Goal: Contribute content: Add original content to the website for others to see

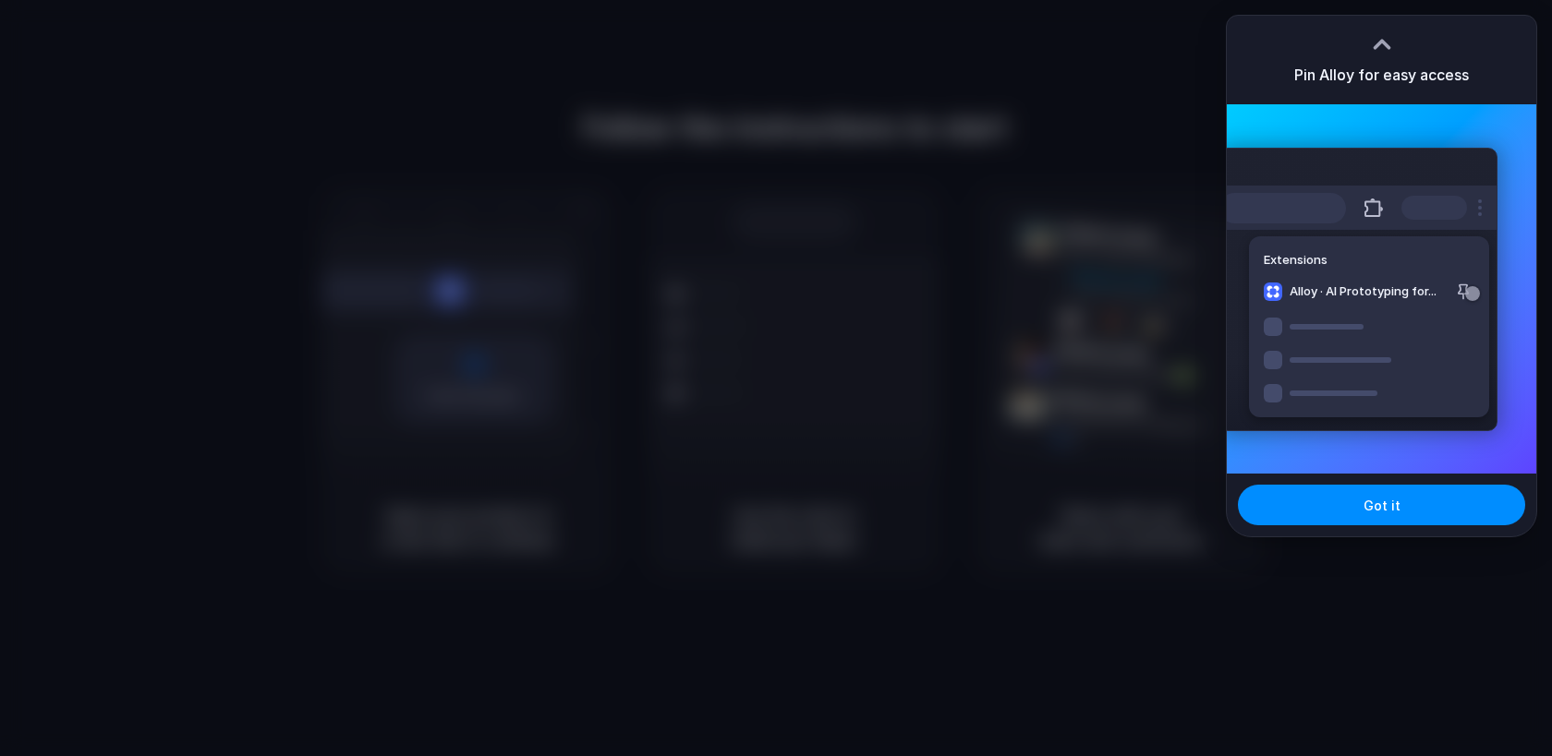
click at [1362, 50] on div "Pin Alloy for easy access" at bounding box center [1380, 60] width 309 height 89
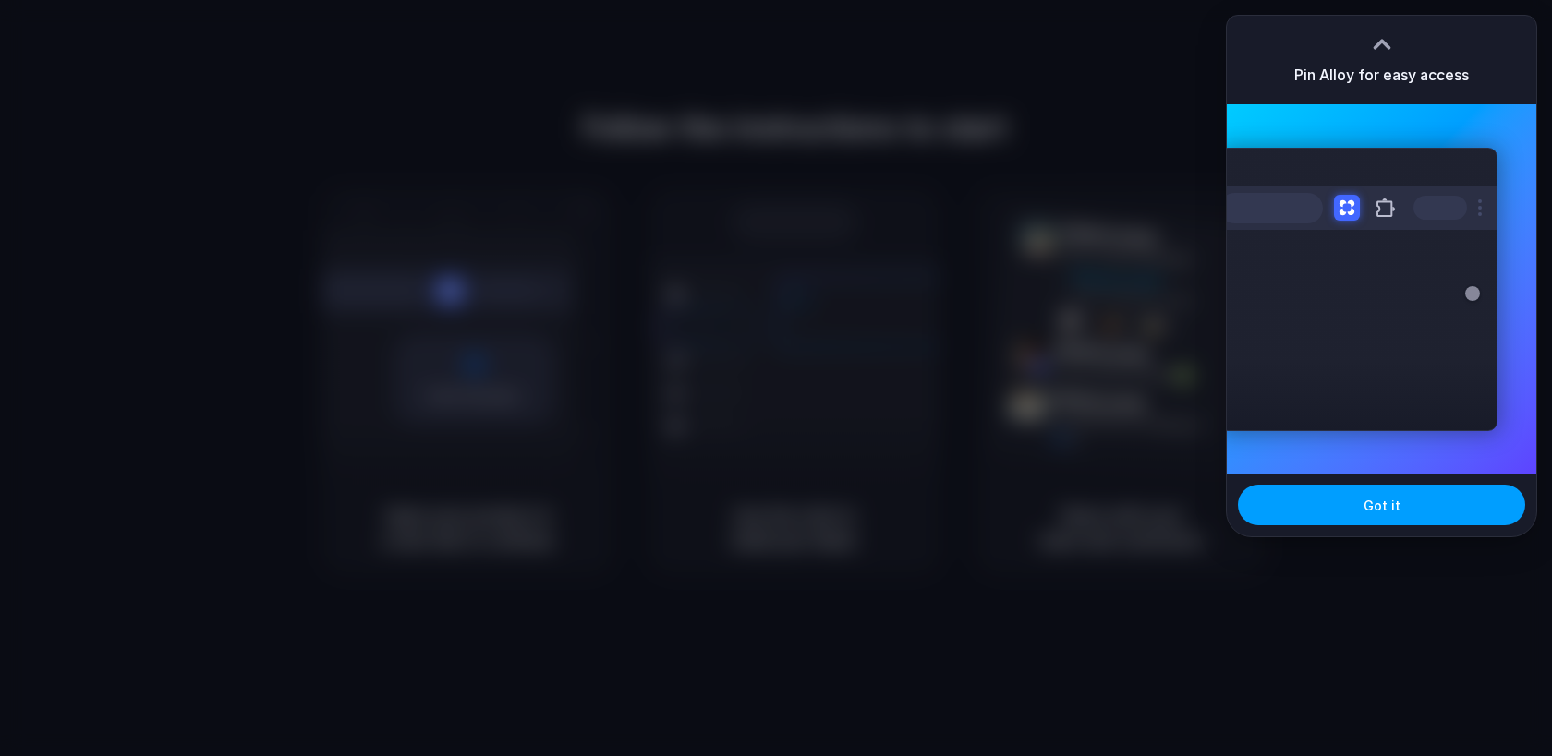
click at [1363, 498] on span "Got it" at bounding box center [1381, 505] width 37 height 19
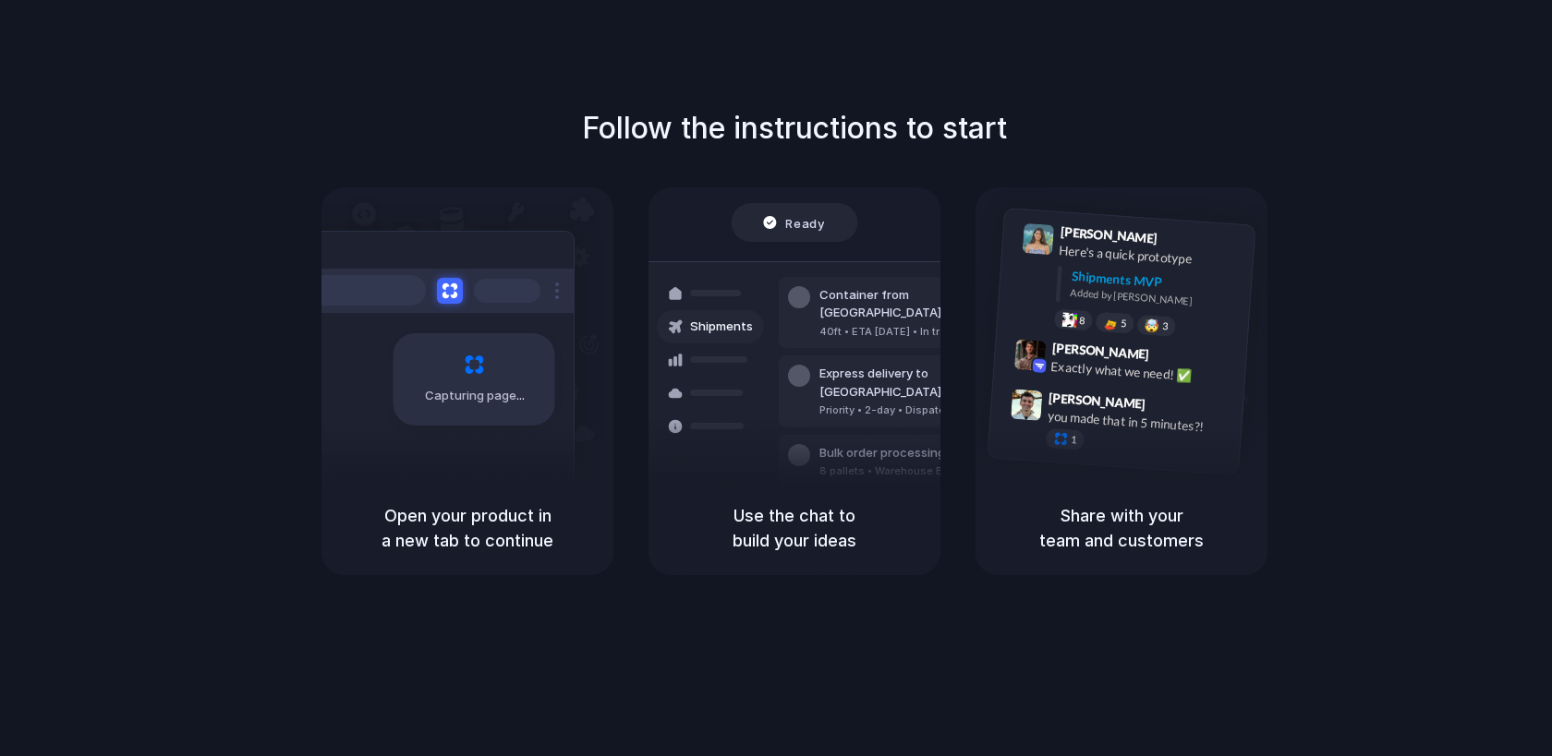
click at [584, 454] on div "Capturing page" at bounding box center [467, 334] width 292 height 294
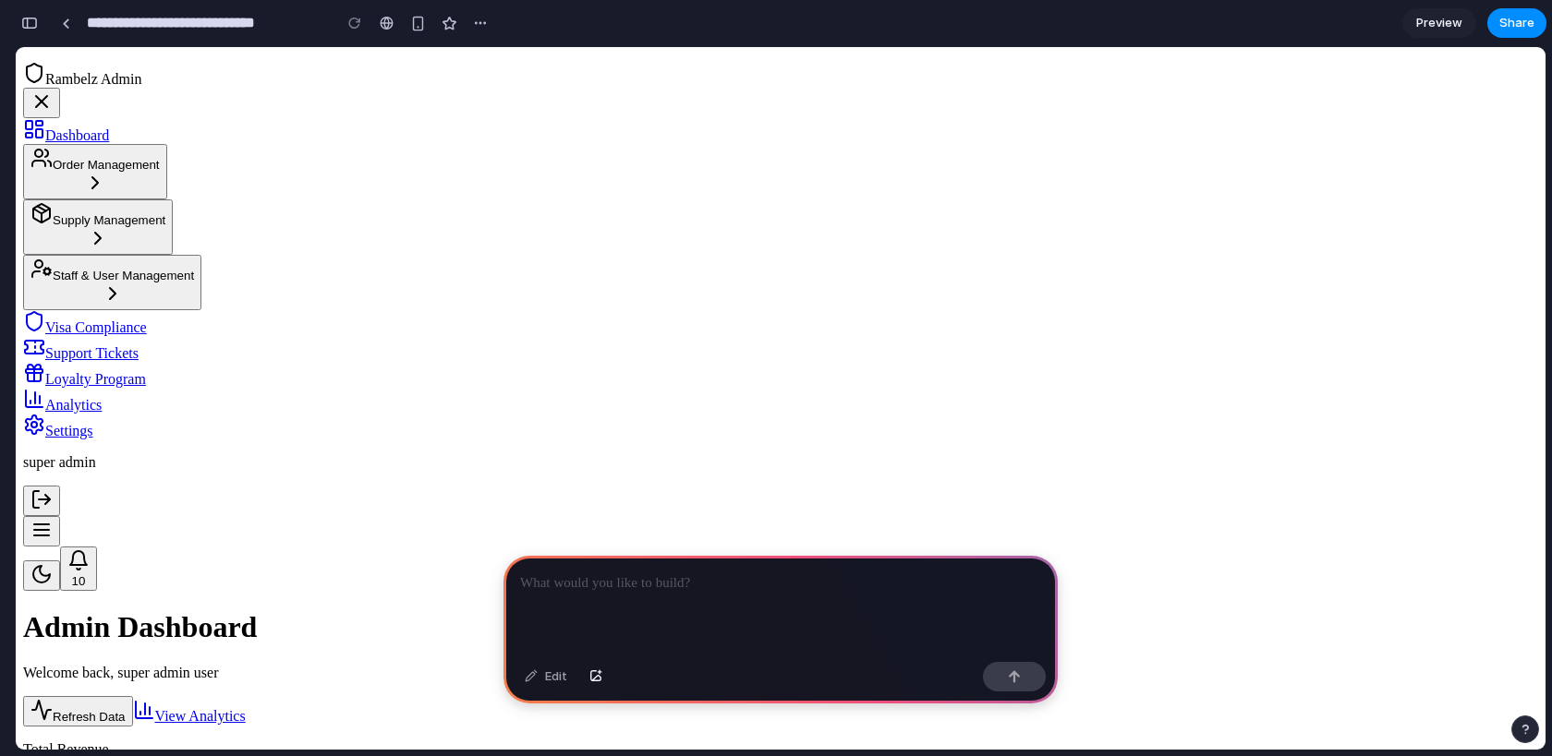
click at [603, 587] on p at bounding box center [780, 584] width 521 height 22
click at [160, 172] on div "Order Management" at bounding box center [94, 159] width 129 height 25
click at [566, 588] on p at bounding box center [780, 584] width 521 height 22
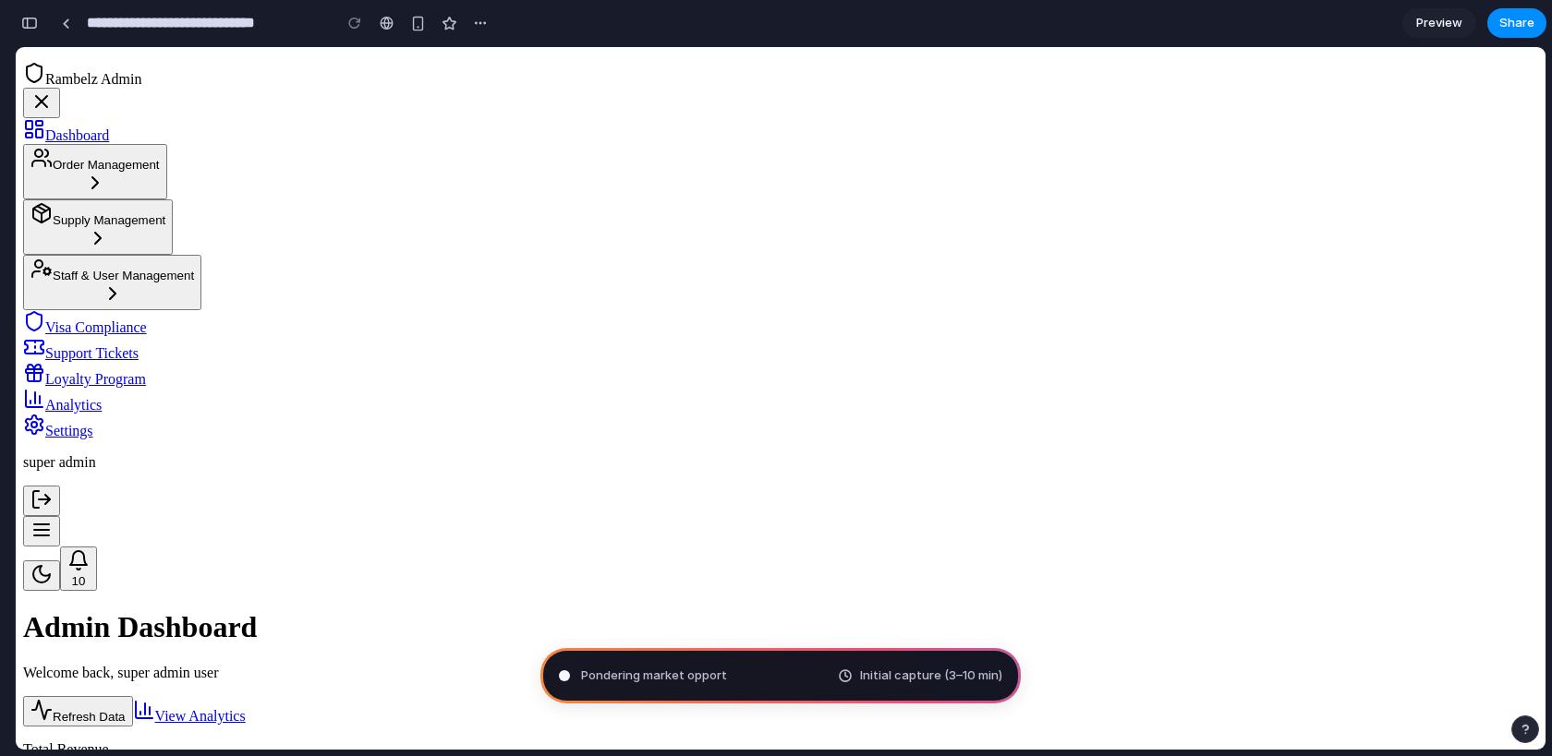
type input "**********"
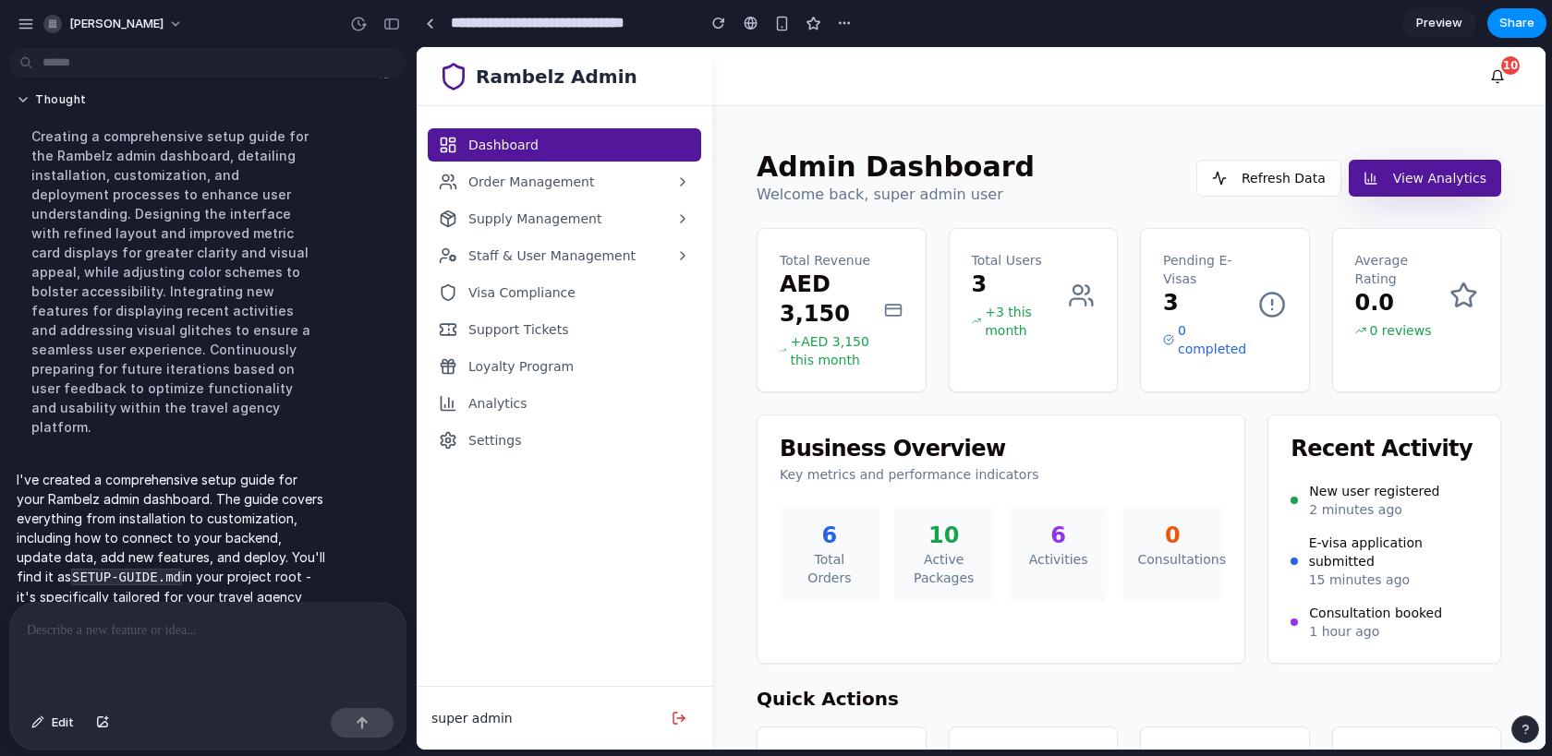
scroll to position [166, 0]
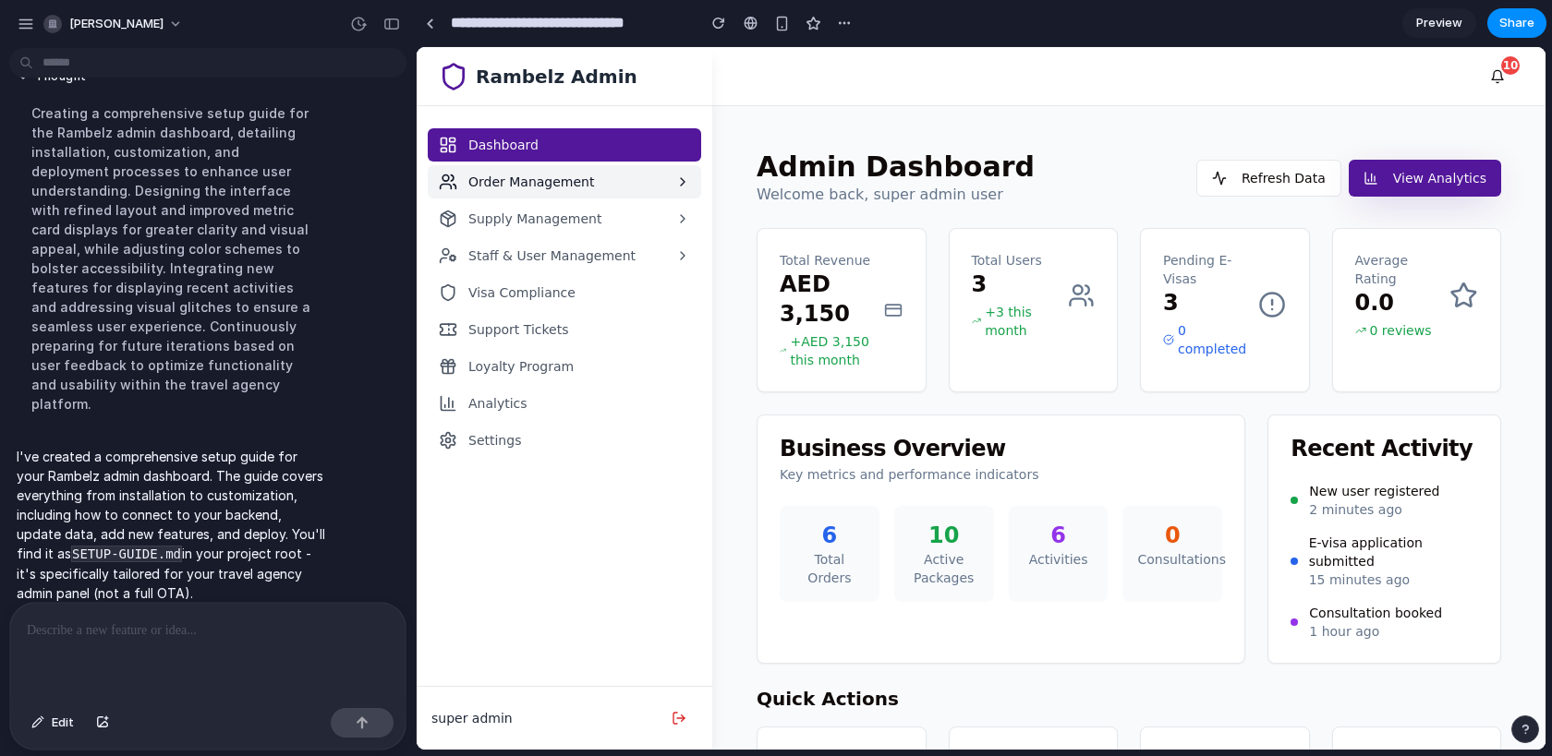
click at [505, 180] on div "Order Management" at bounding box center [516, 182] width 155 height 18
click at [616, 171] on button "Order Management" at bounding box center [564, 181] width 273 height 33
click at [685, 185] on icon at bounding box center [682, 182] width 15 height 15
click at [682, 221] on icon at bounding box center [683, 218] width 4 height 7
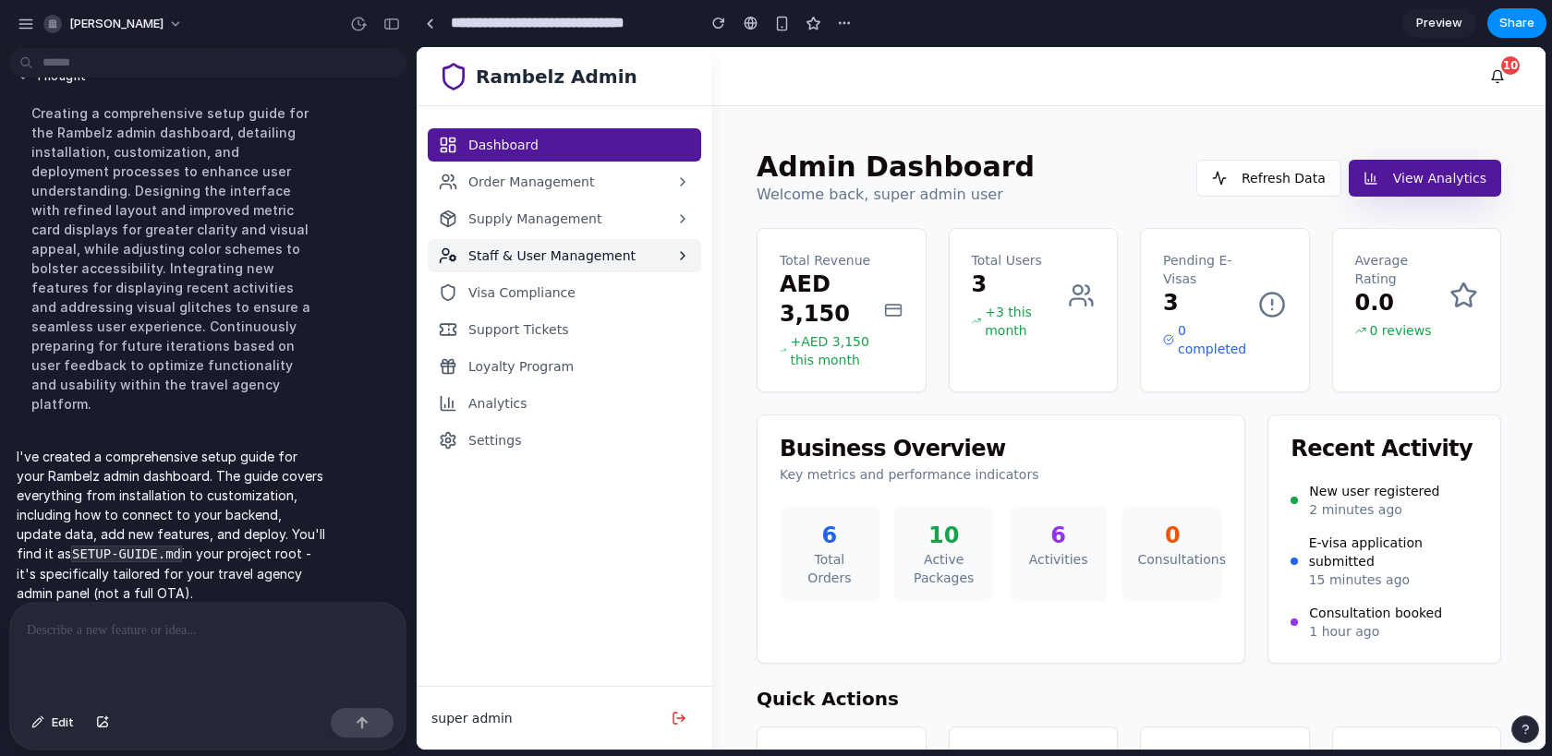
click at [674, 243] on button "Staff & User Management" at bounding box center [564, 255] width 273 height 33
click at [249, 622] on p at bounding box center [208, 631] width 362 height 22
click at [24, 16] on div "button" at bounding box center [26, 24] width 17 height 17
click at [223, 635] on p at bounding box center [208, 631] width 362 height 22
click at [1442, 22] on span "Preview" at bounding box center [1439, 23] width 46 height 18
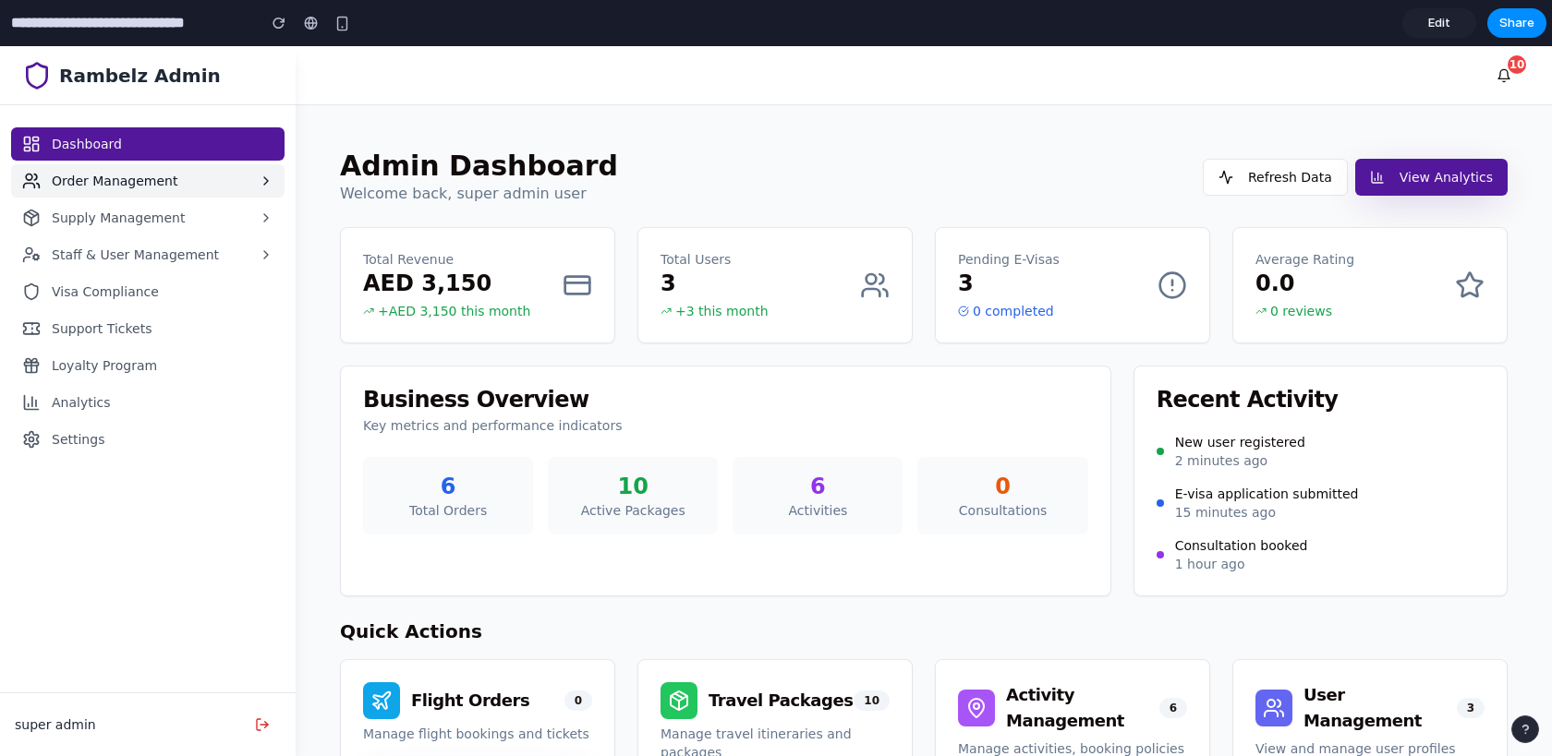
click at [212, 180] on button "Order Management" at bounding box center [147, 180] width 273 height 33
click at [1444, 28] on span "Edit" at bounding box center [1439, 23] width 22 height 18
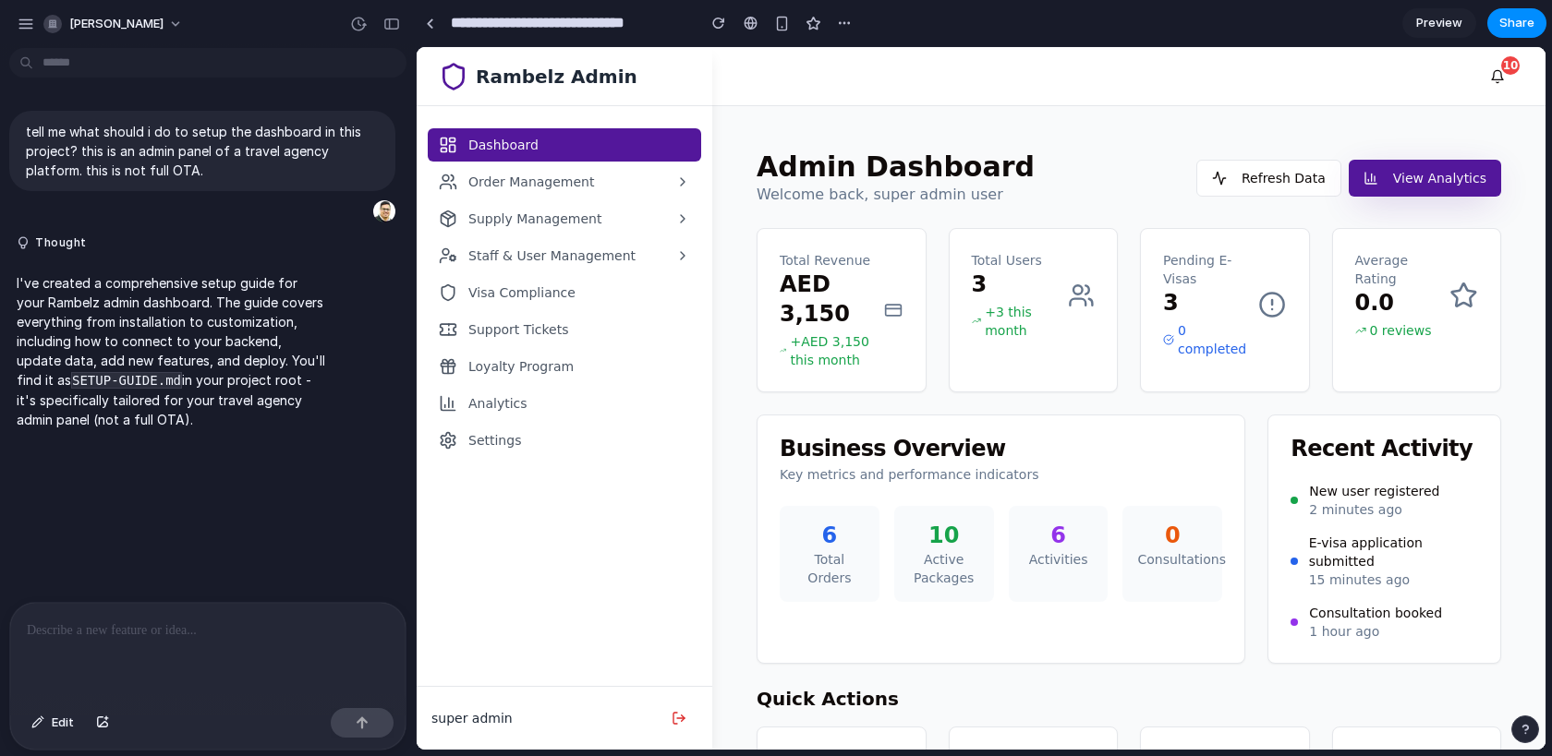
click at [121, 654] on div at bounding box center [207, 652] width 395 height 98
click at [82, 244] on button "Thought" at bounding box center [171, 244] width 308 height 16
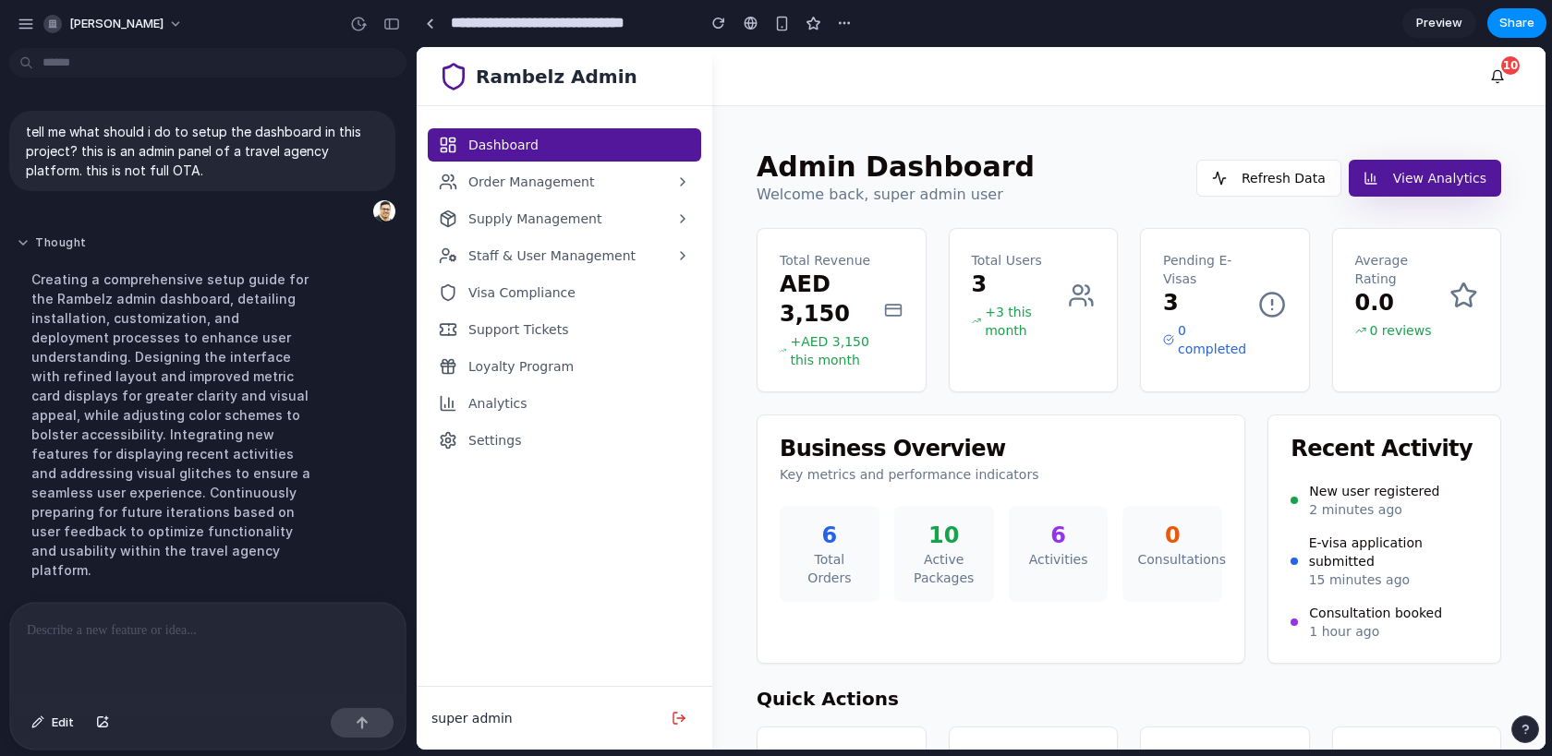
click at [82, 244] on button "Thought" at bounding box center [171, 244] width 308 height 16
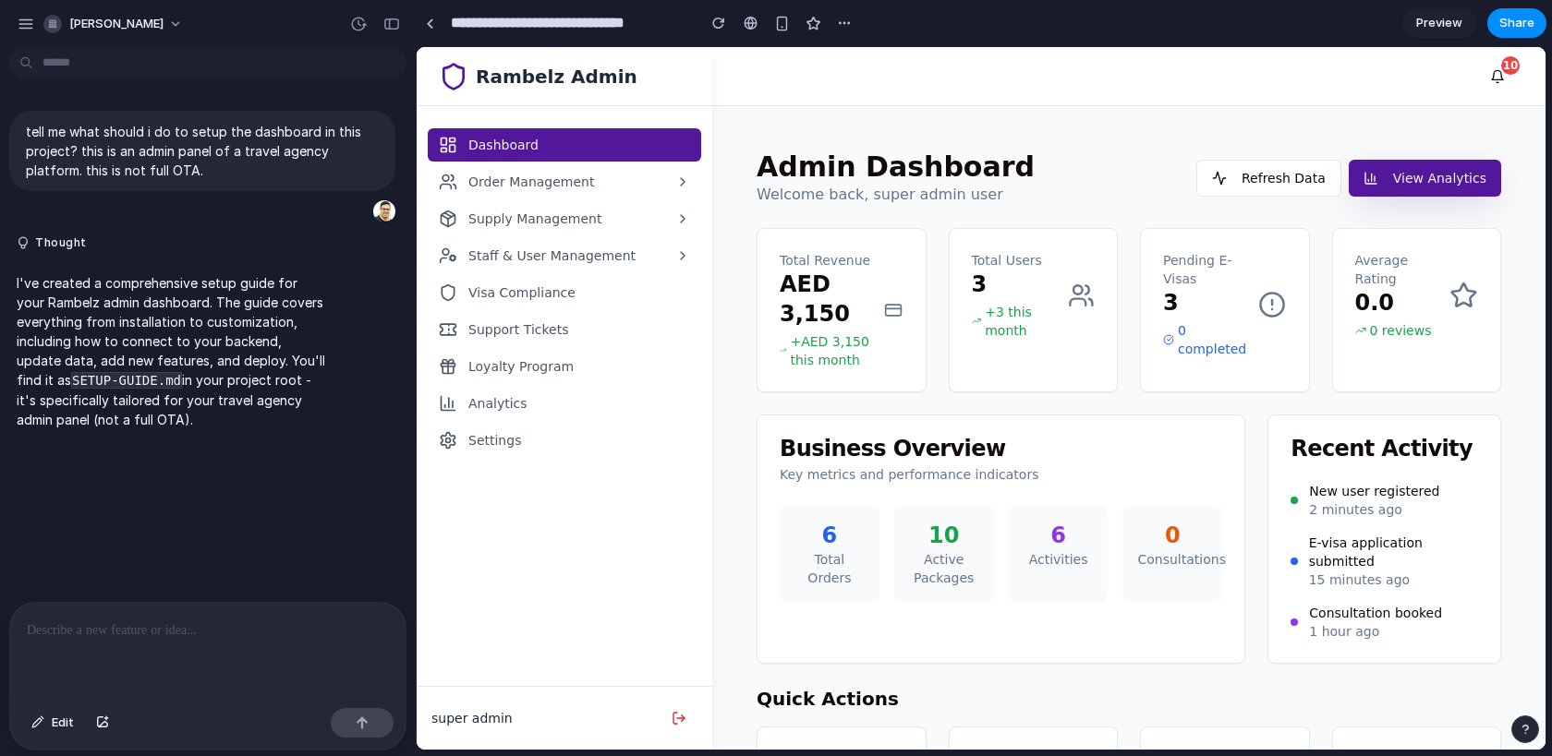
click at [126, 630] on p at bounding box center [208, 631] width 362 height 22
